Goal: Find specific page/section: Find specific page/section

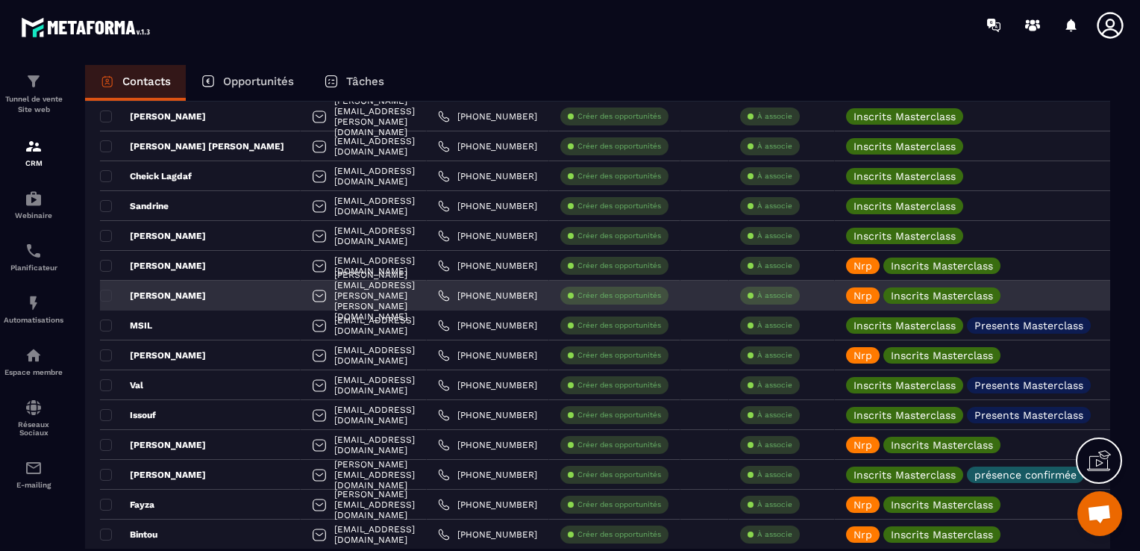
scroll to position [2313, 0]
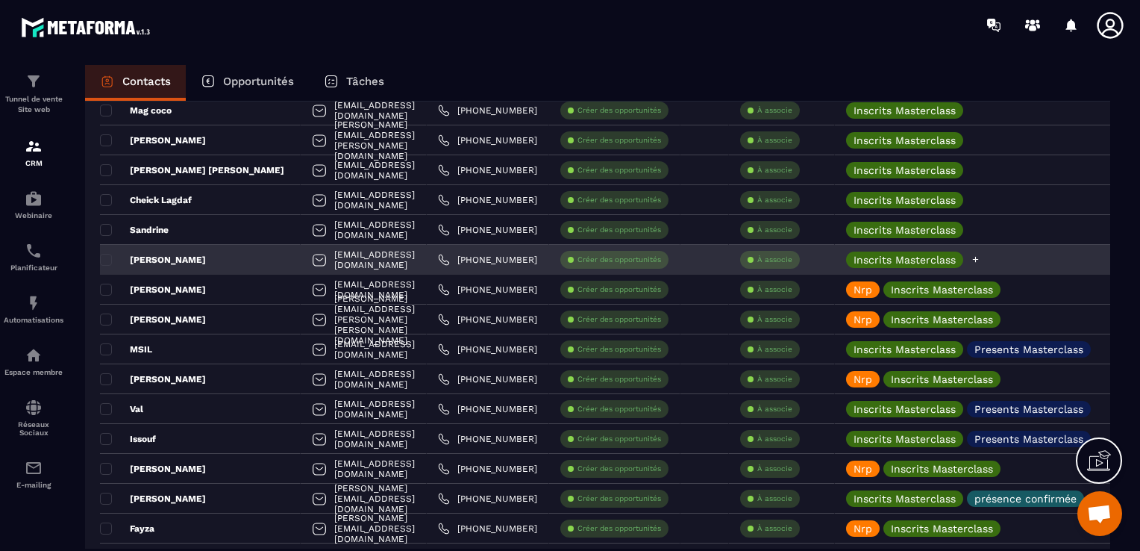
click at [980, 263] on icon at bounding box center [976, 259] width 10 height 10
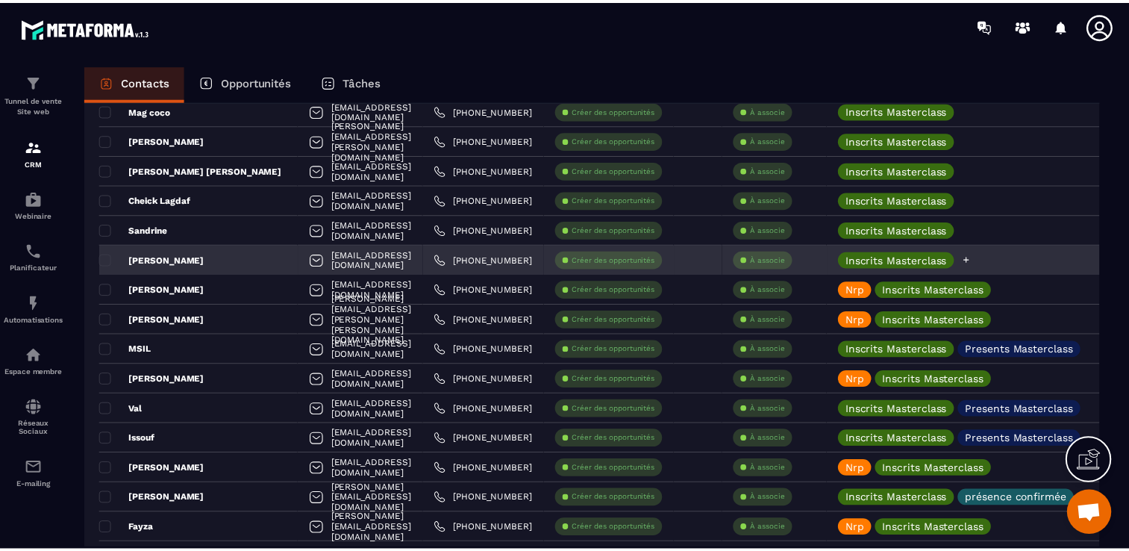
scroll to position [30, 0]
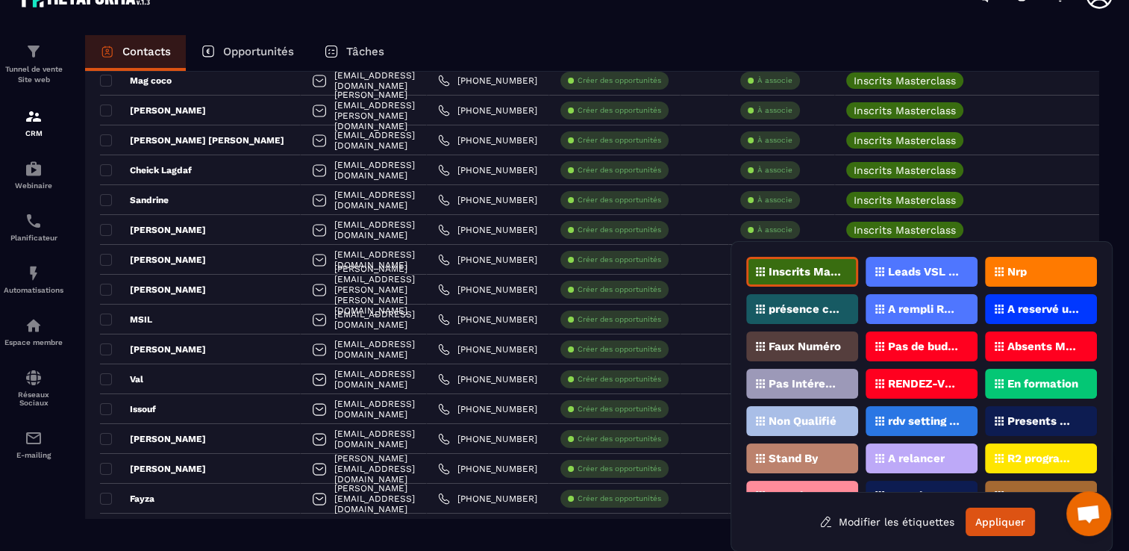
click at [1015, 266] on p "Nrp" at bounding box center [1016, 271] width 19 height 10
click at [988, 521] on button "Appliquer" at bounding box center [999, 521] width 69 height 28
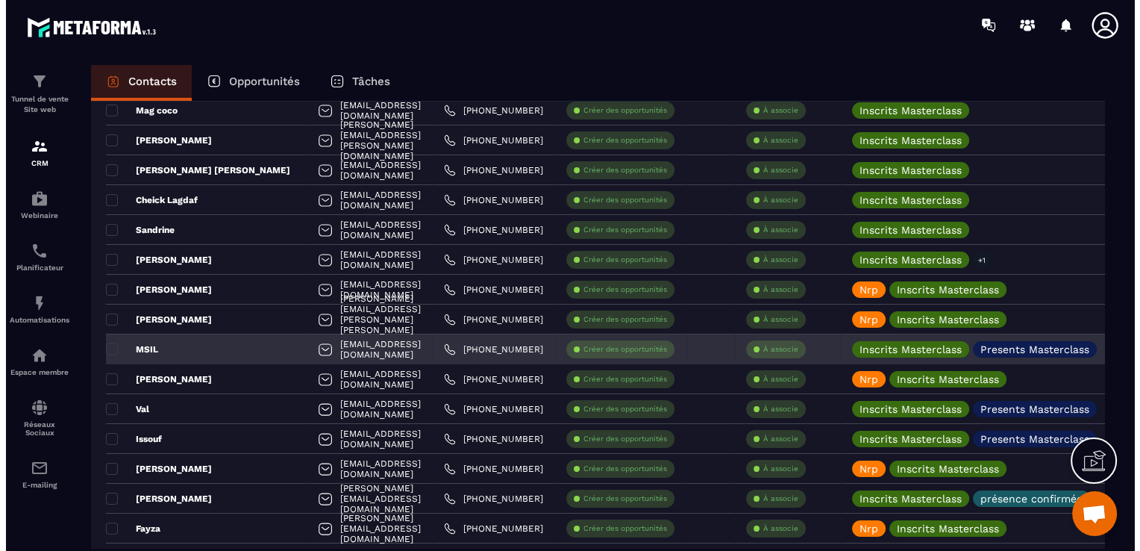
scroll to position [0, 0]
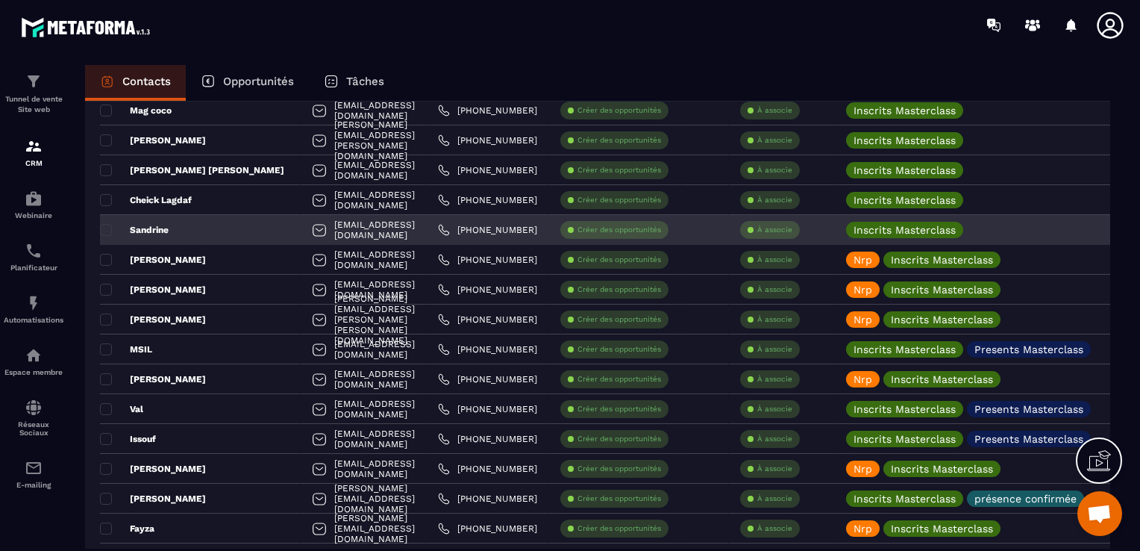
click at [200, 225] on div "Sandrine" at bounding box center [200, 230] width 201 height 30
